Goal: Information Seeking & Learning: Find specific fact

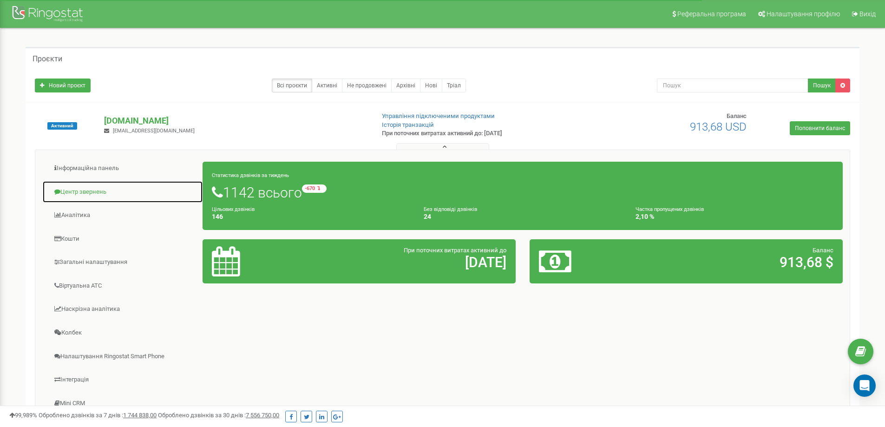
click at [81, 189] on link "Центр звернень" at bounding box center [122, 192] width 161 height 23
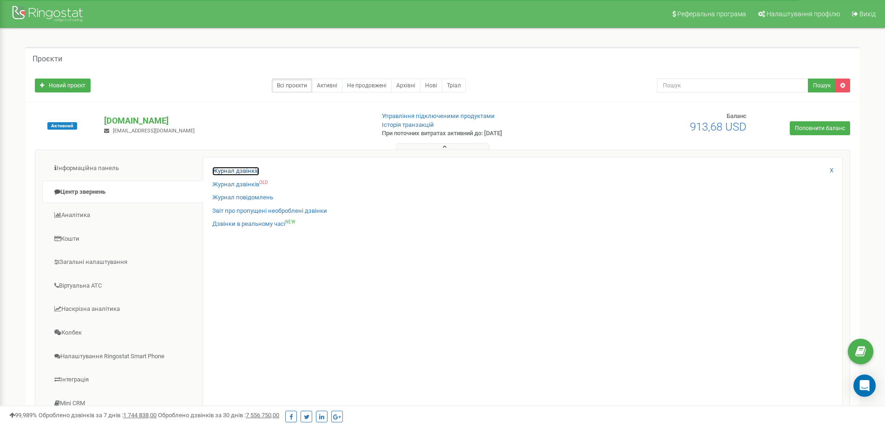
click at [225, 171] on link "Журнал дзвінків" at bounding box center [235, 171] width 47 height 9
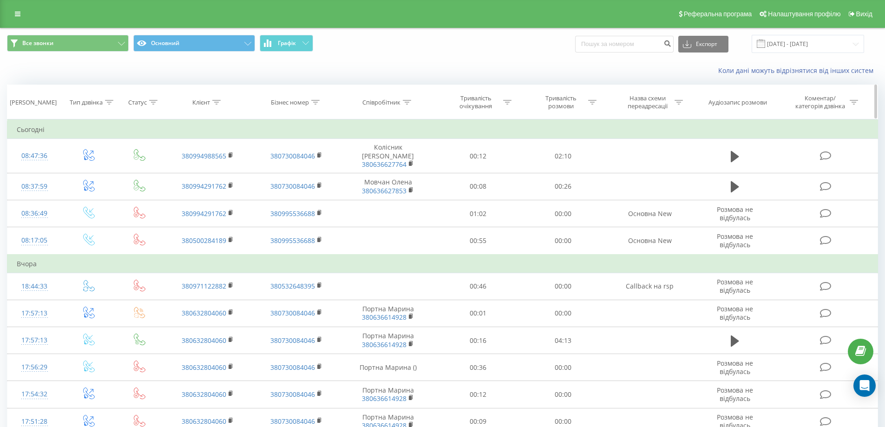
click at [314, 103] on icon at bounding box center [315, 102] width 8 height 5
click at [289, 169] on input "text" at bounding box center [297, 169] width 82 height 16
type input "0503355444"
click at [315, 187] on span "OK" at bounding box center [316, 187] width 26 height 14
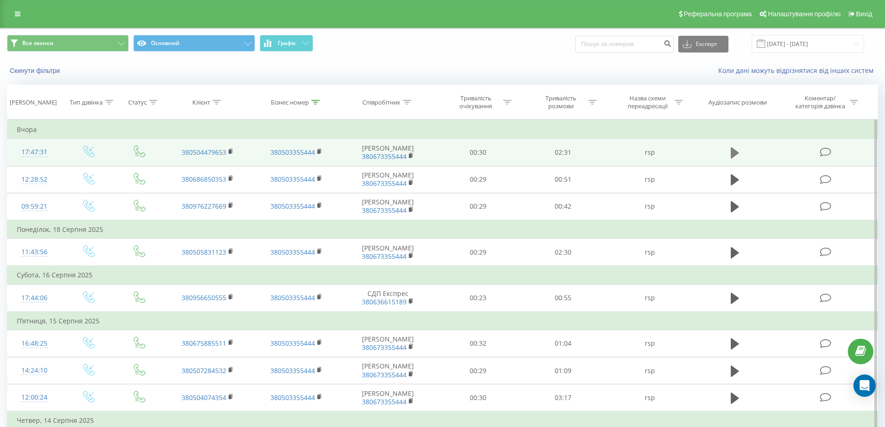
click at [739, 152] on button at bounding box center [735, 153] width 14 height 14
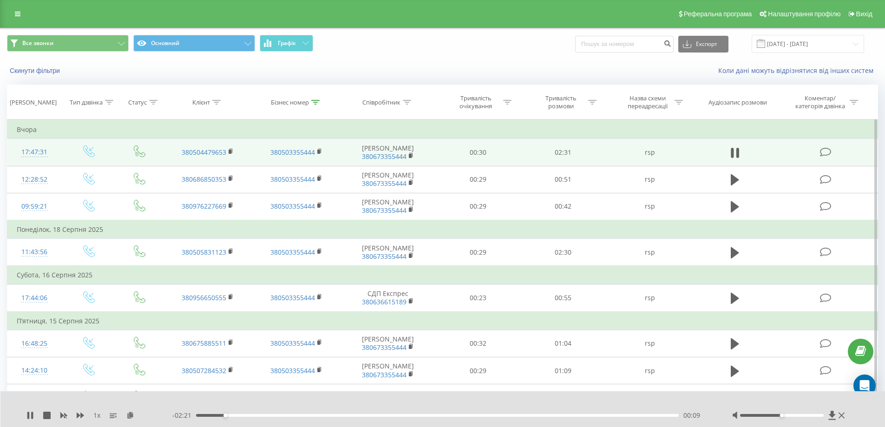
click at [380, 45] on span "Все звонки Основний Графік" at bounding box center [221, 44] width 429 height 18
click at [398, 68] on div "Коли дані можуть відрізнятися вiд інших систем" at bounding box center [608, 70] width 553 height 9
drag, startPoint x: 782, startPoint y: 414, endPoint x: 811, endPoint y: 414, distance: 28.8
click at [811, 414] on div at bounding box center [790, 415] width 115 height 9
click at [802, 415] on div at bounding box center [782, 415] width 84 height 3
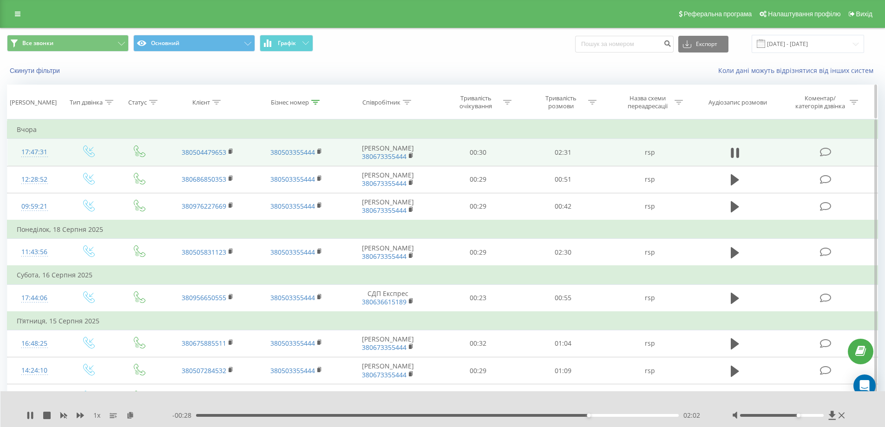
click at [314, 100] on icon at bounding box center [315, 102] width 8 height 5
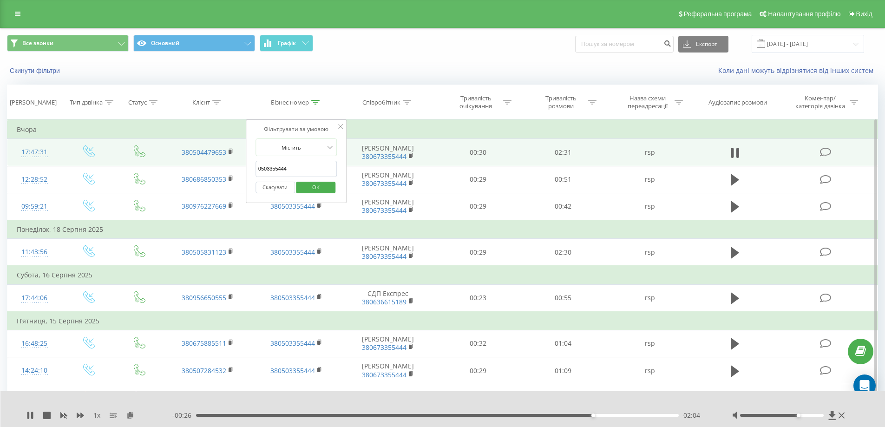
click at [259, 162] on input "0503355444" at bounding box center [297, 169] width 82 height 16
click at [320, 189] on span "OK" at bounding box center [316, 187] width 26 height 14
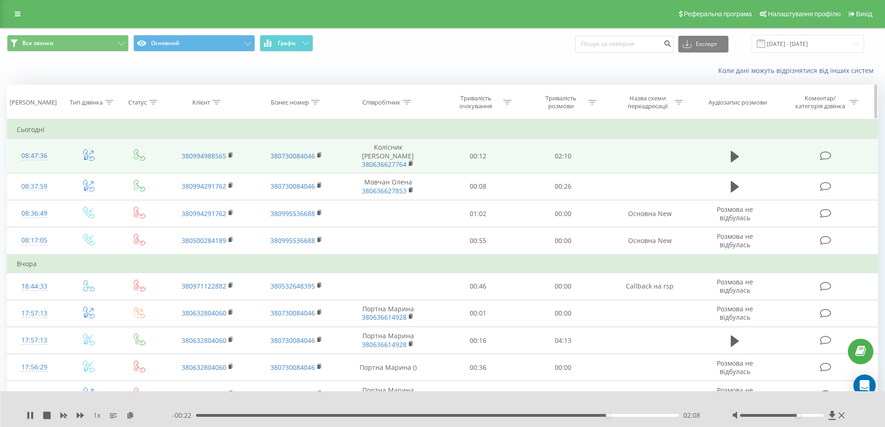
click at [408, 102] on icon at bounding box center [407, 102] width 8 height 5
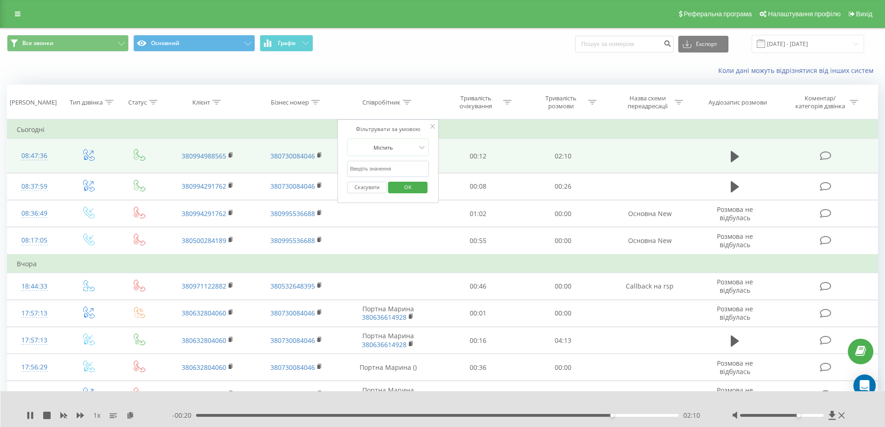
click at [402, 166] on input "text" at bounding box center [388, 169] width 82 height 16
type input "0673355444"
click at [407, 186] on span "OK" at bounding box center [408, 187] width 26 height 14
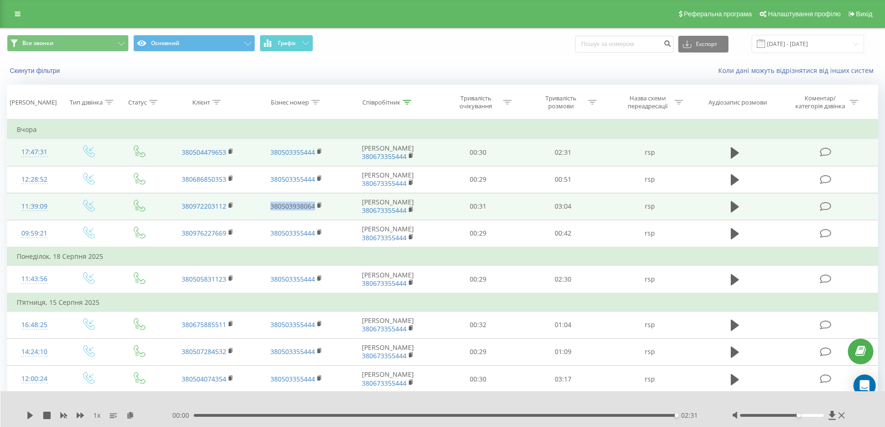
drag, startPoint x: 268, startPoint y: 201, endPoint x: 312, endPoint y: 205, distance: 44.7
click at [313, 204] on td "380503938064" at bounding box center [296, 206] width 88 height 27
copy link "38050393806"
click at [251, 205] on td "380972203112" at bounding box center [208, 206] width 88 height 27
drag, startPoint x: 253, startPoint y: 204, endPoint x: 314, endPoint y: 211, distance: 61.2
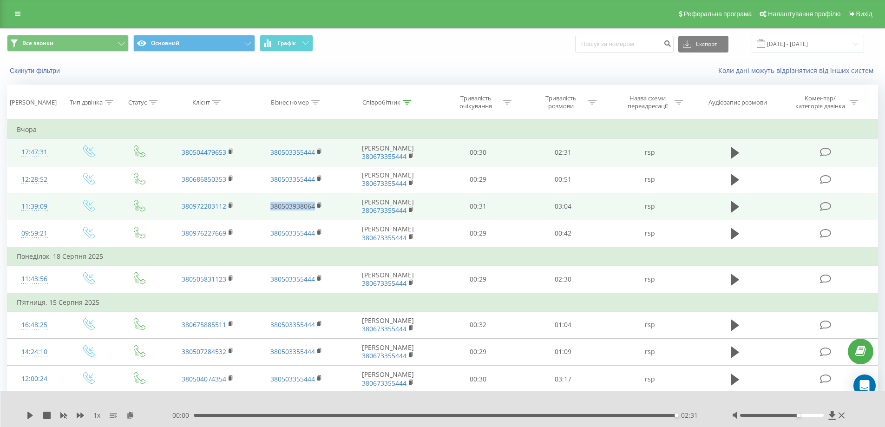
click at [314, 211] on td "380503938064" at bounding box center [296, 206] width 88 height 27
copy link "380503938064"
